Goal: Task Accomplishment & Management: Manage account settings

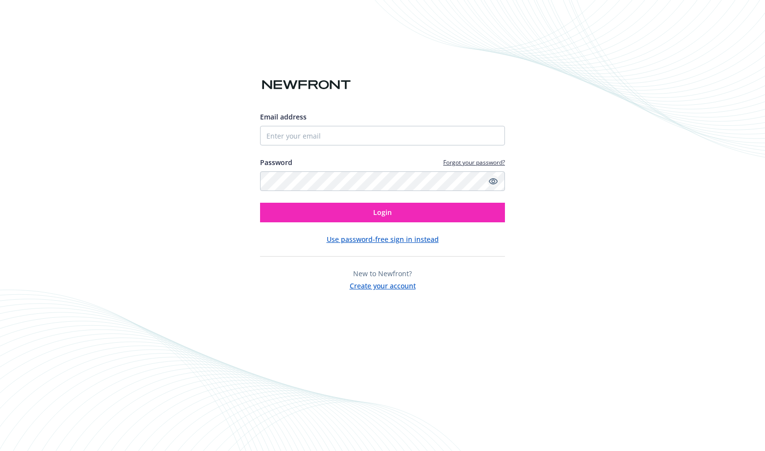
click at [492, 182] on icon "Show password" at bounding box center [493, 181] width 9 height 9
click at [368, 134] on input "Email address" at bounding box center [382, 136] width 245 height 20
click at [0, 450] on com-1password-button at bounding box center [0, 451] width 0 height 0
click at [343, 138] on input "Email address" at bounding box center [382, 136] width 245 height 20
click at [0, 450] on com-1password-button at bounding box center [0, 451] width 0 height 0
